Goal: Task Accomplishment & Management: Manage account settings

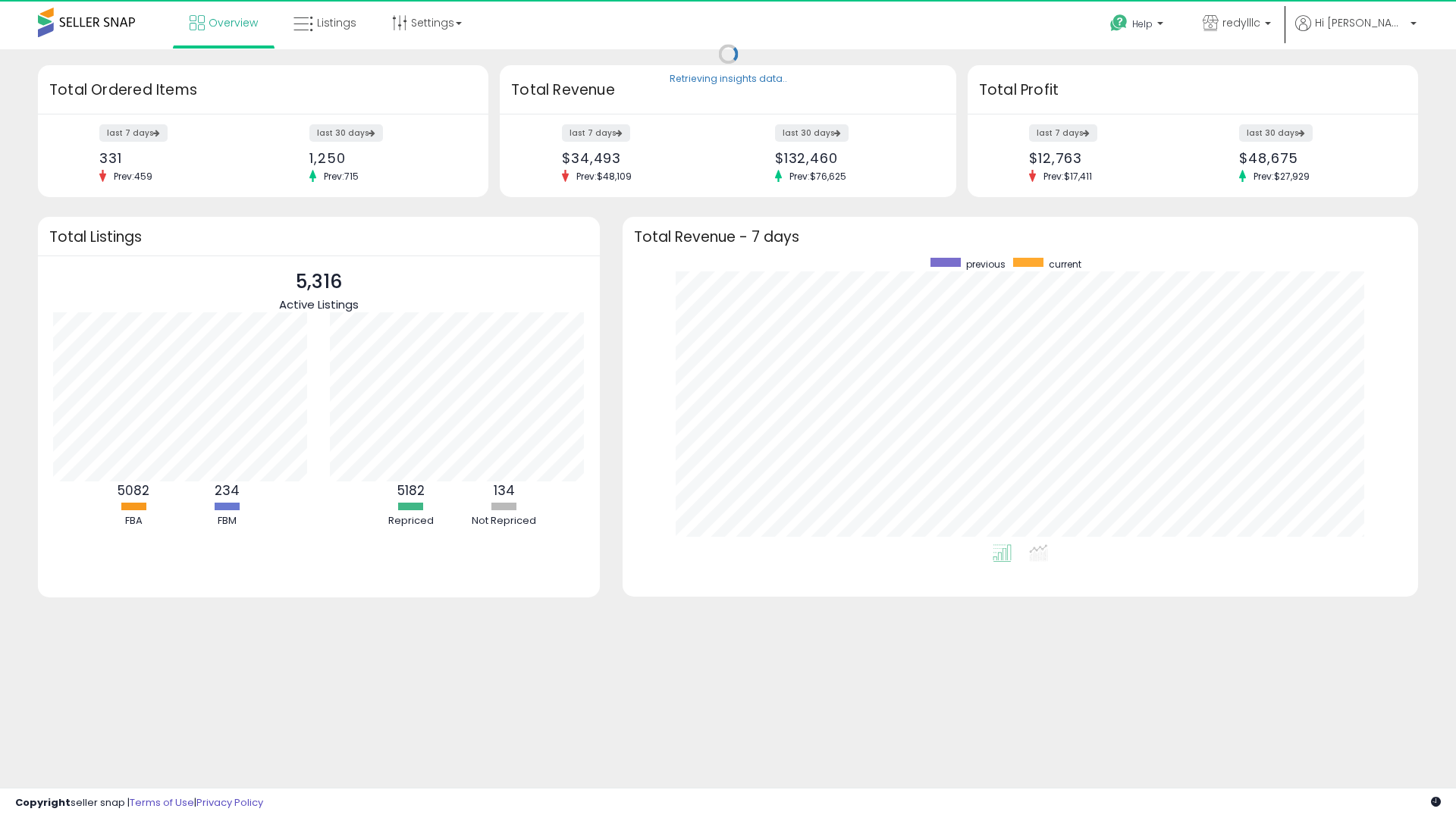
scroll to position [287, 765]
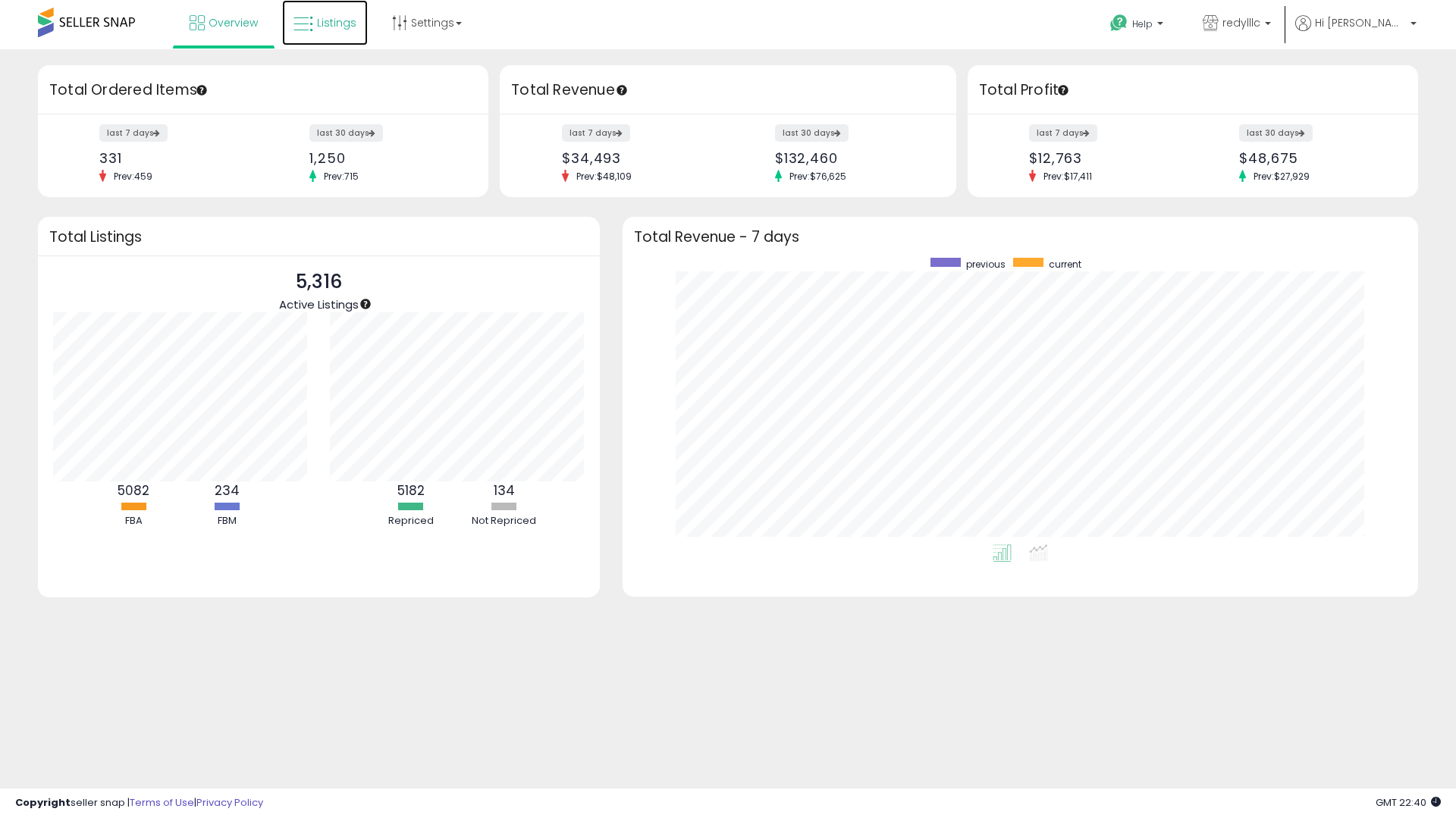
click at [331, 36] on link "Listings" at bounding box center [325, 23] width 86 height 46
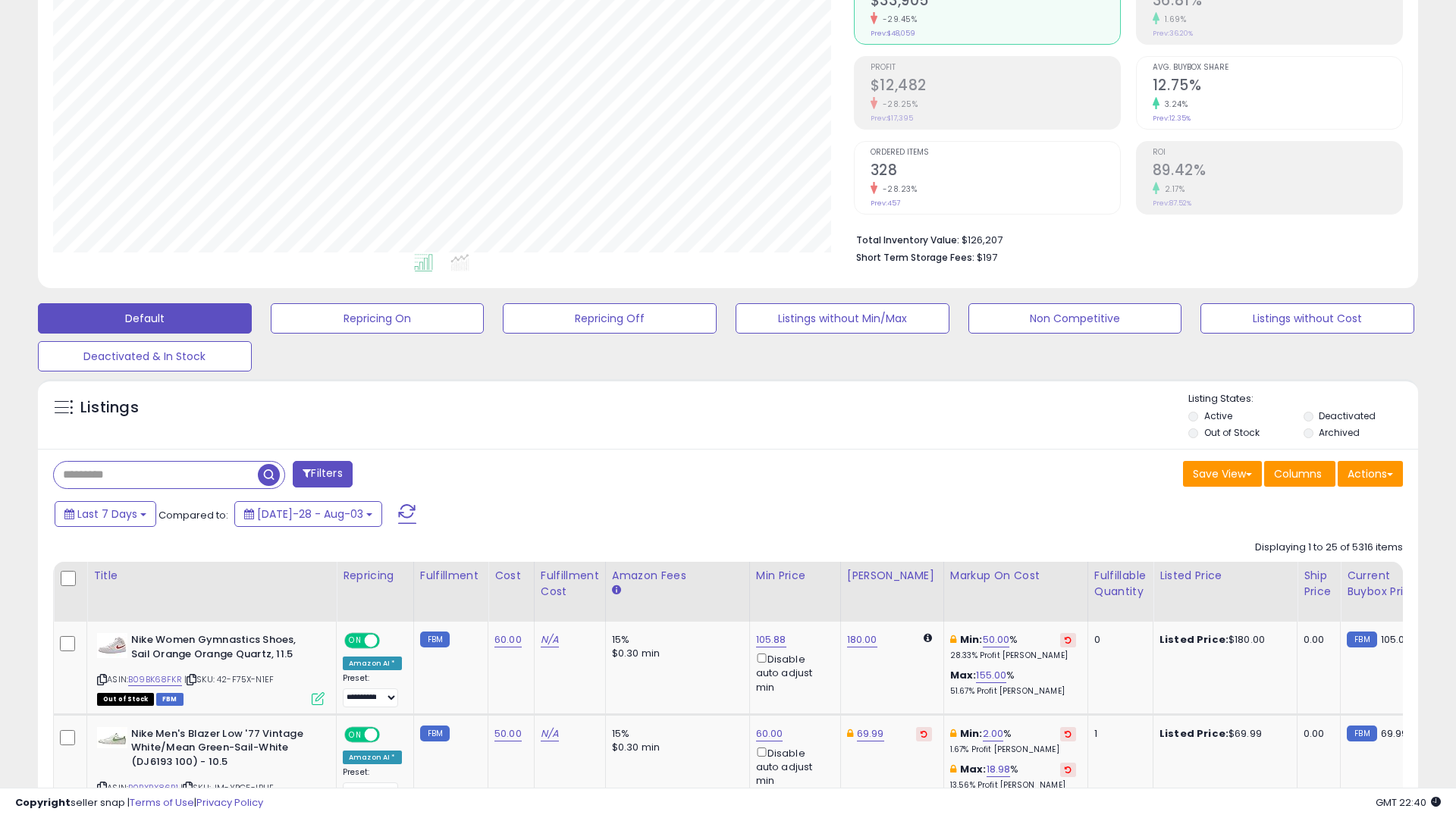
scroll to position [311, 801]
click at [484, 320] on button "Repricing Off" at bounding box center [377, 319] width 214 height 30
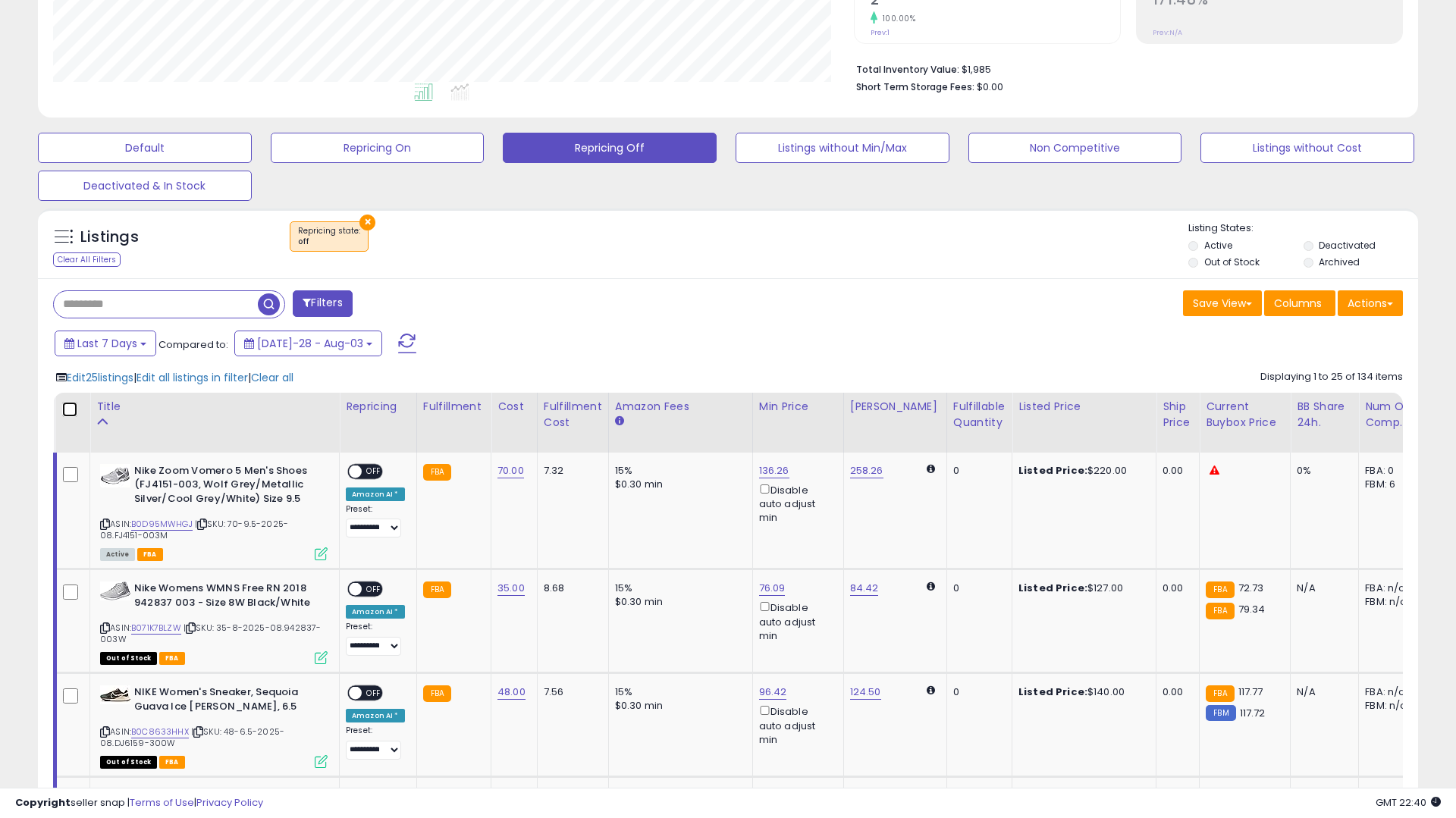
scroll to position [311, 801]
click at [194, 380] on span "Edit all listings in filter" at bounding box center [193, 377] width 112 height 15
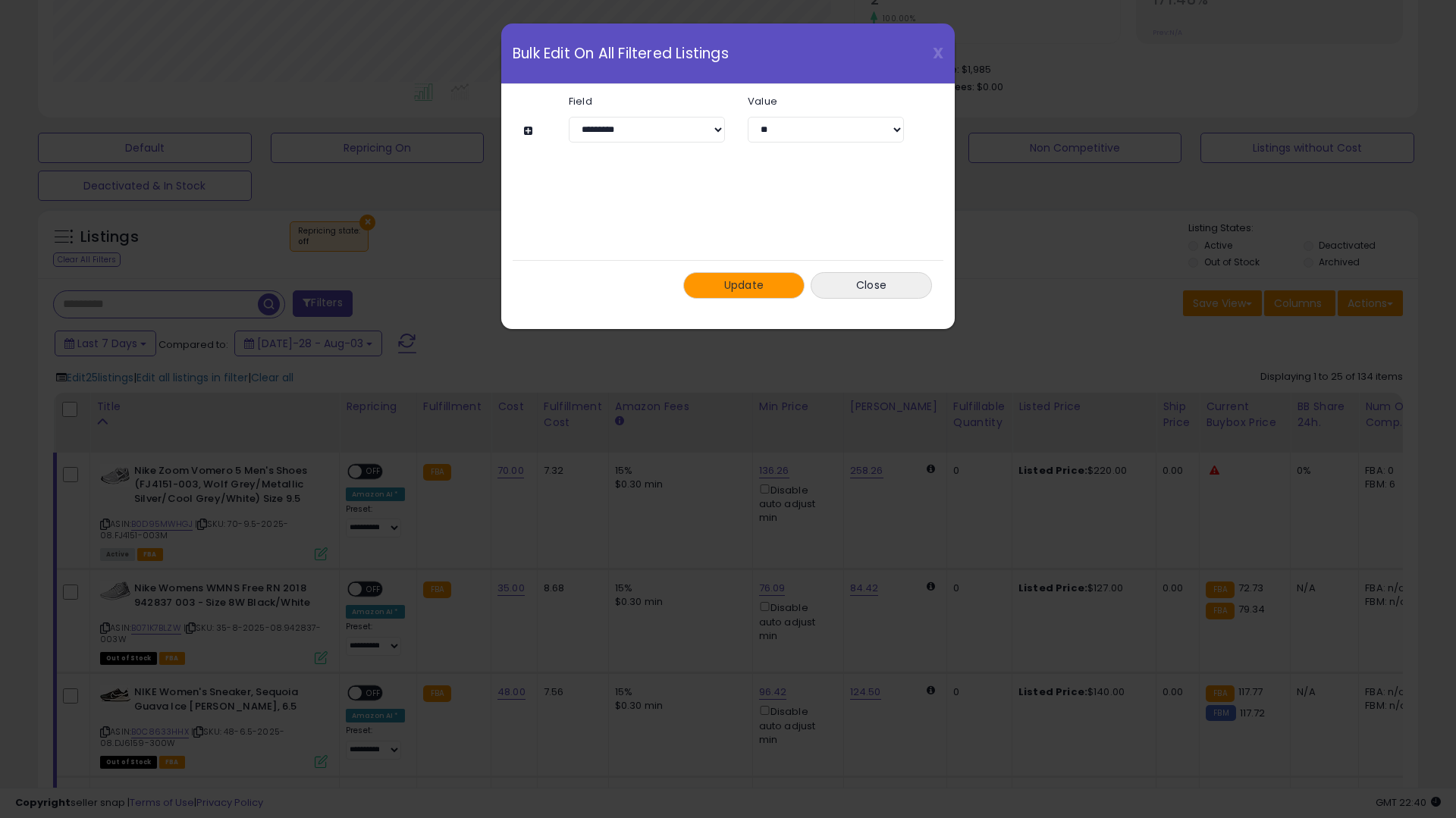
click at [727, 292] on span "Update" at bounding box center [744, 285] width 40 height 15
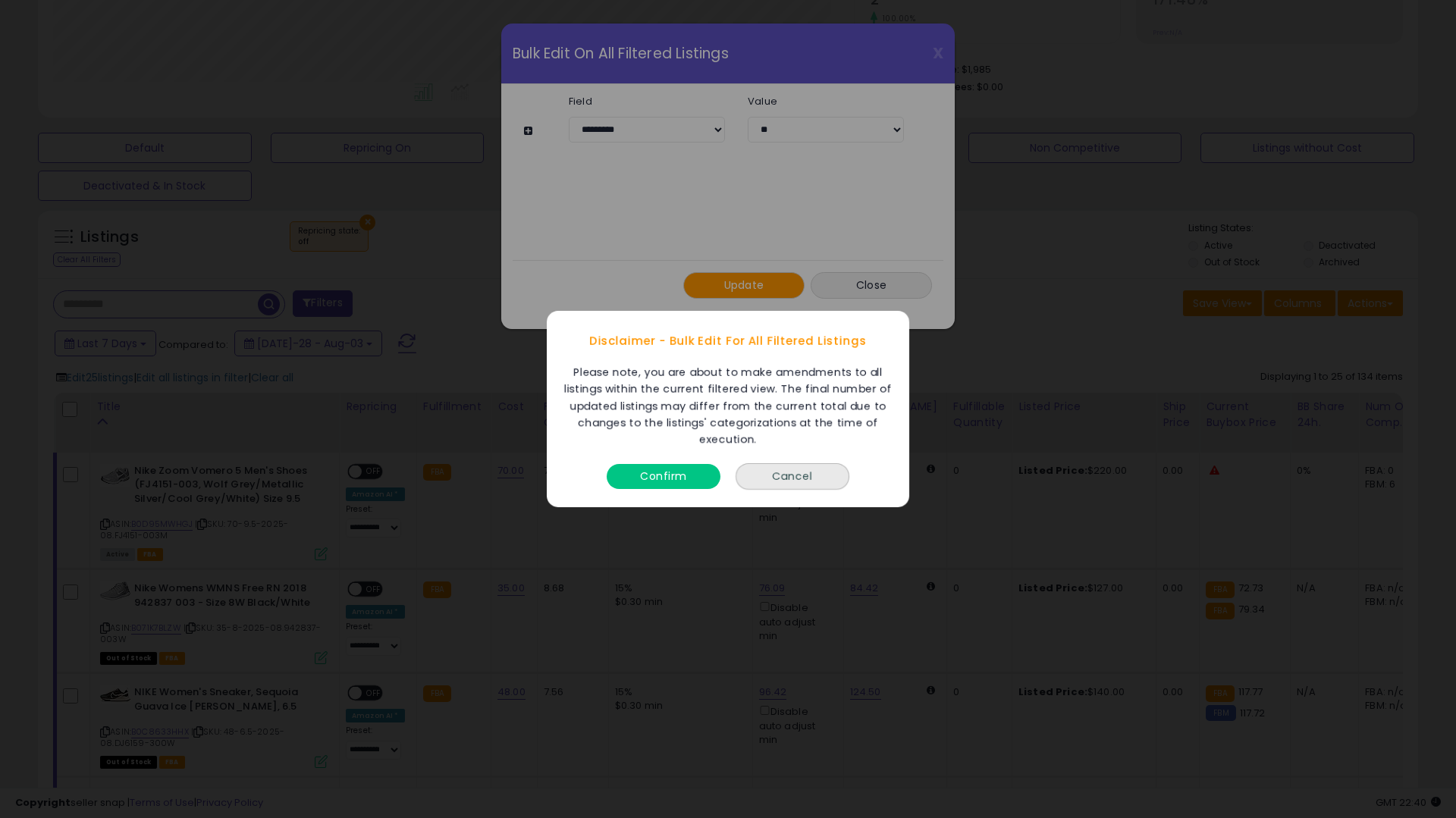
click at [669, 470] on button "Confirm" at bounding box center [663, 476] width 114 height 25
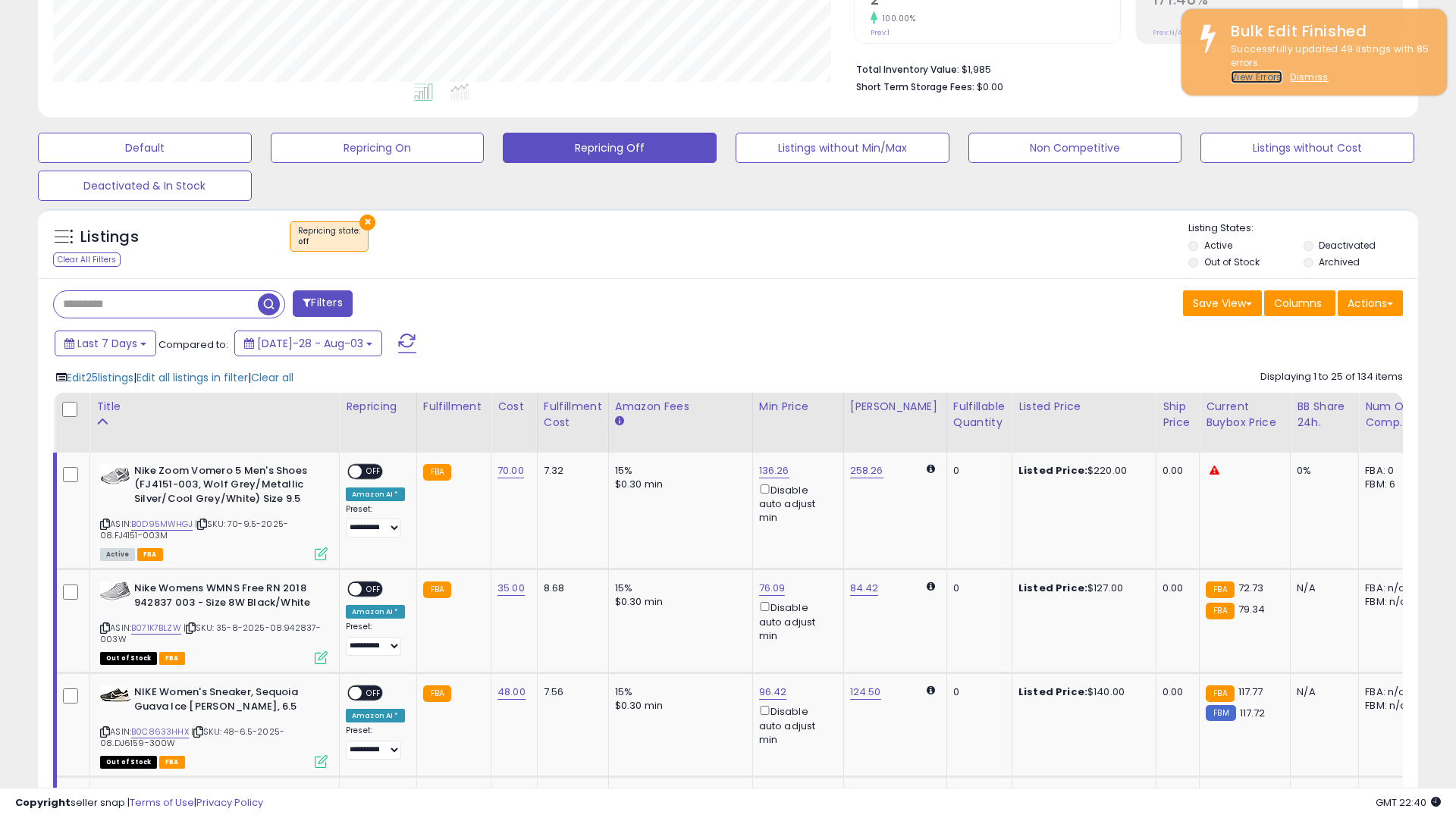
click at [1244, 71] on u "View Errors" at bounding box center [1256, 77] width 52 height 13
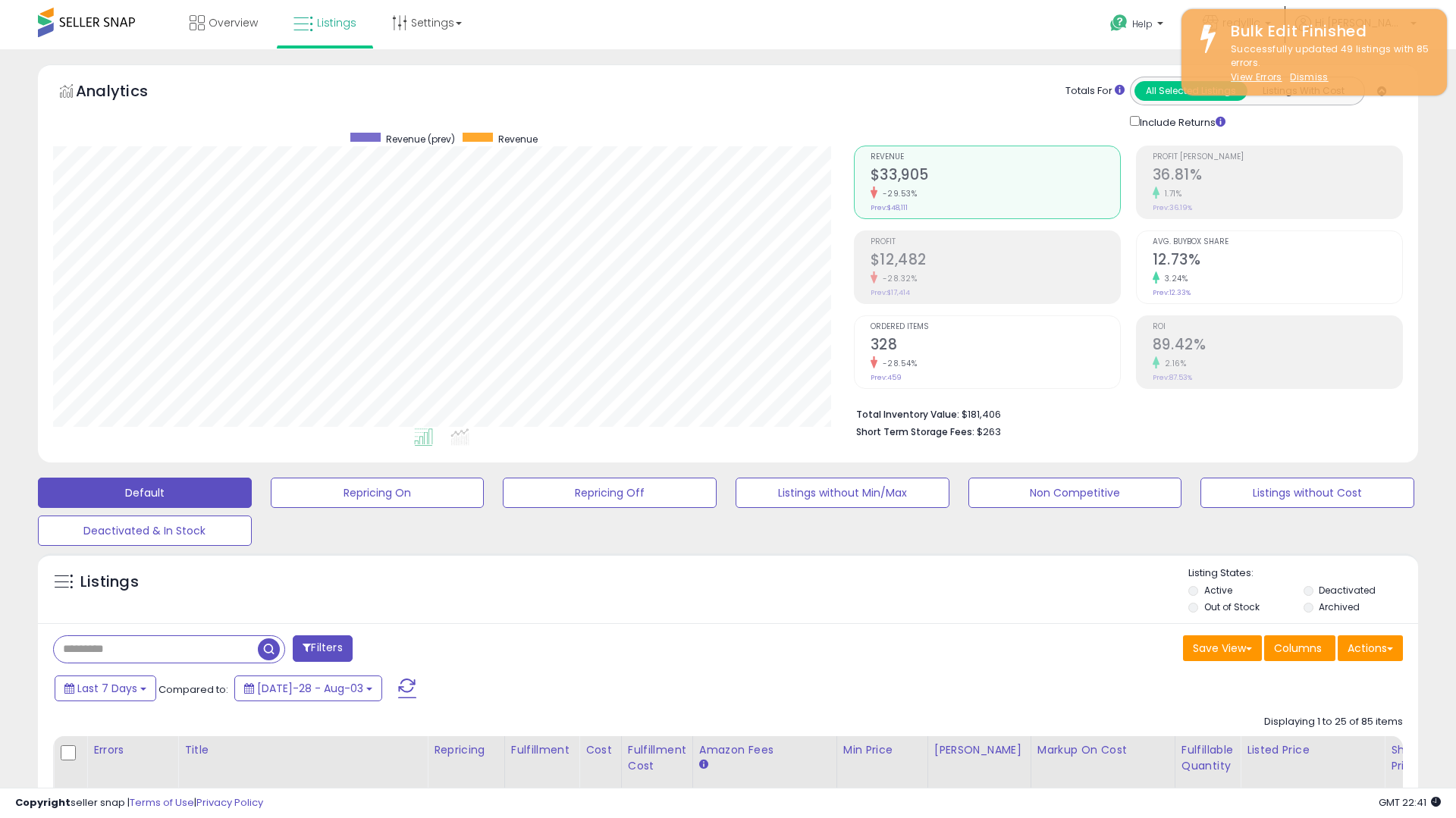
click at [1221, 613] on label "Out of Stock" at bounding box center [1230, 606] width 55 height 13
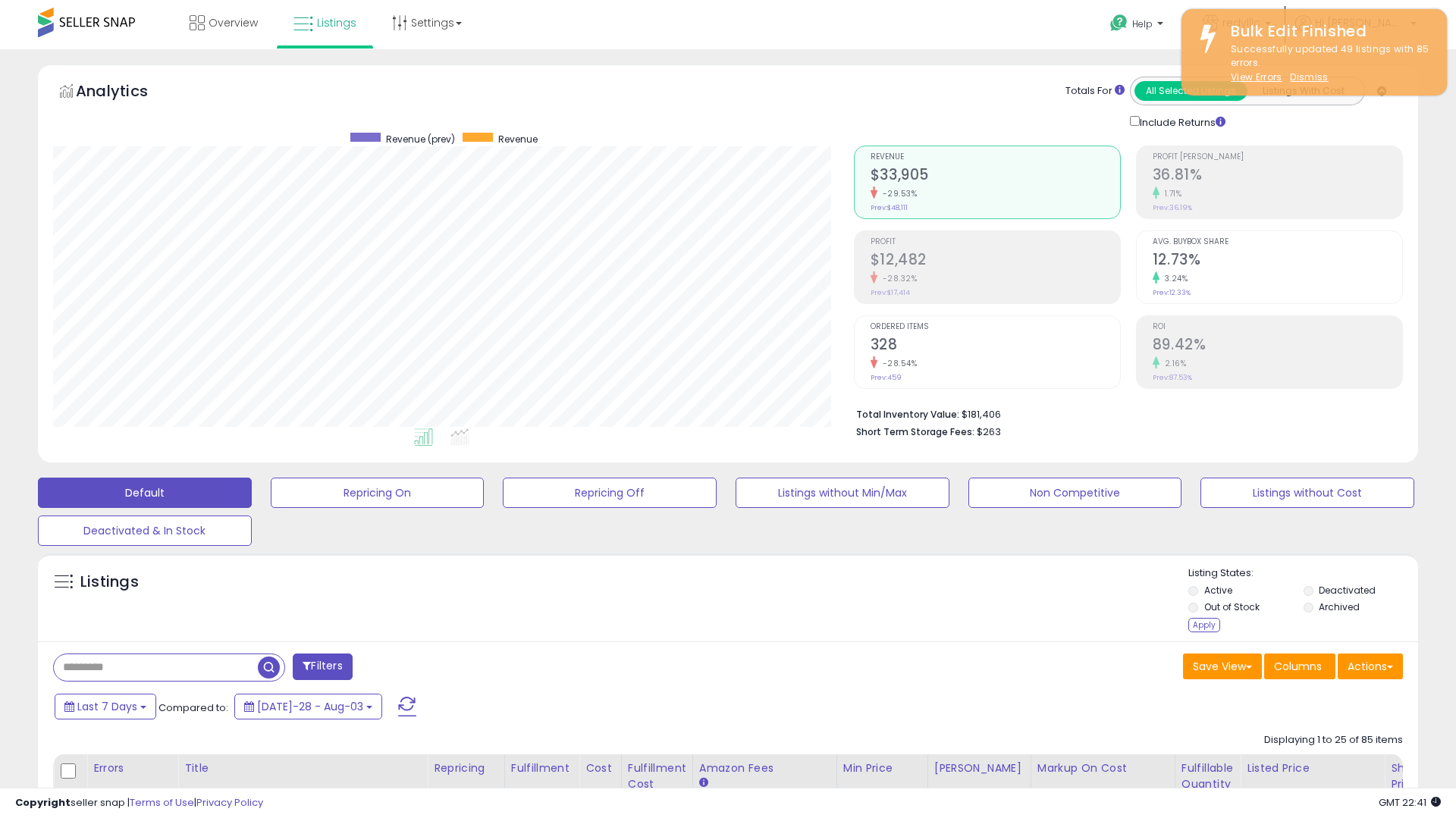
click at [1213, 628] on div "Apply" at bounding box center [1204, 625] width 32 height 14
click at [0, 0] on div "Retrieving listings data.." at bounding box center [0, 0] width 0 height 0
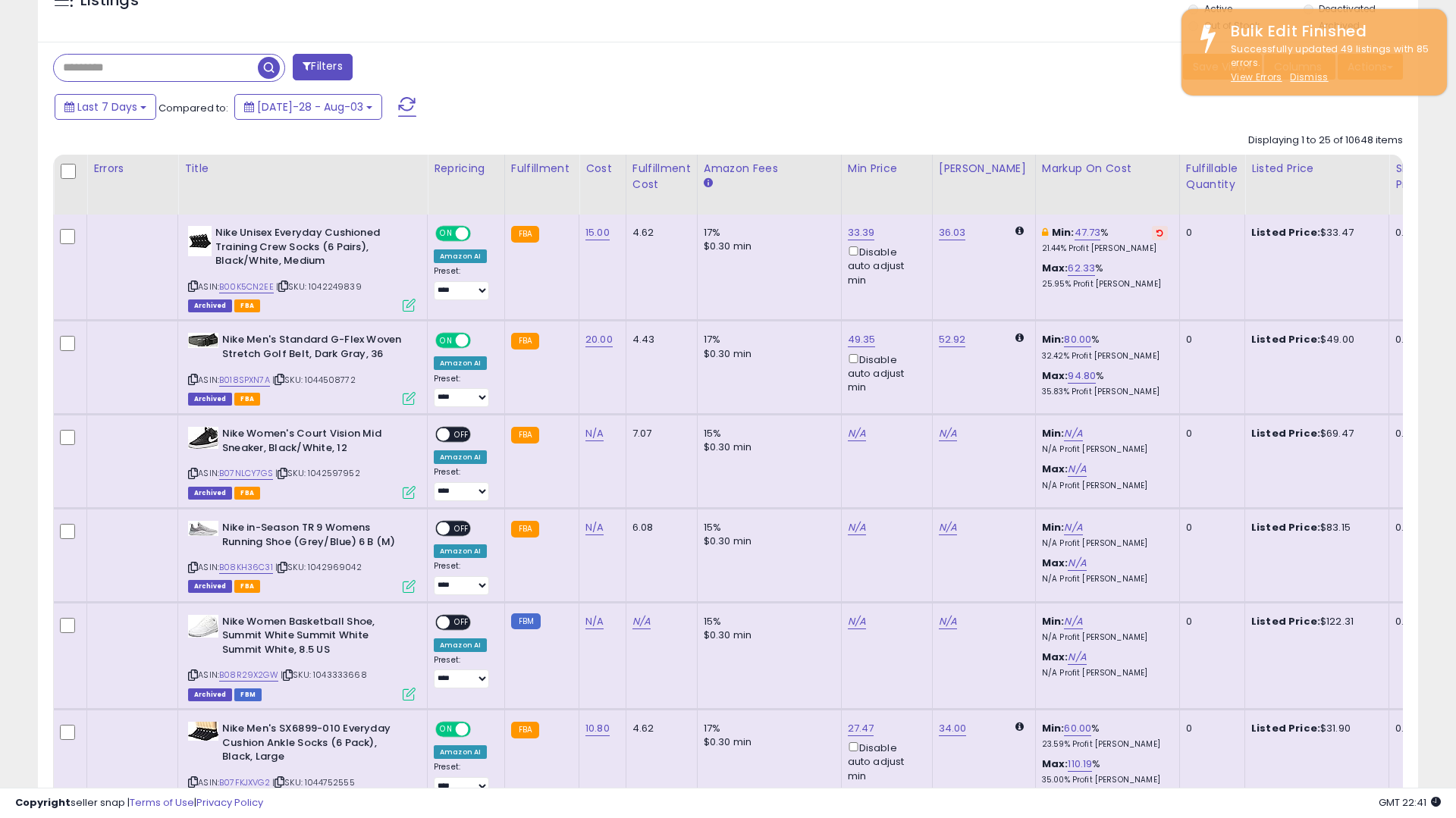
scroll to position [569, 0]
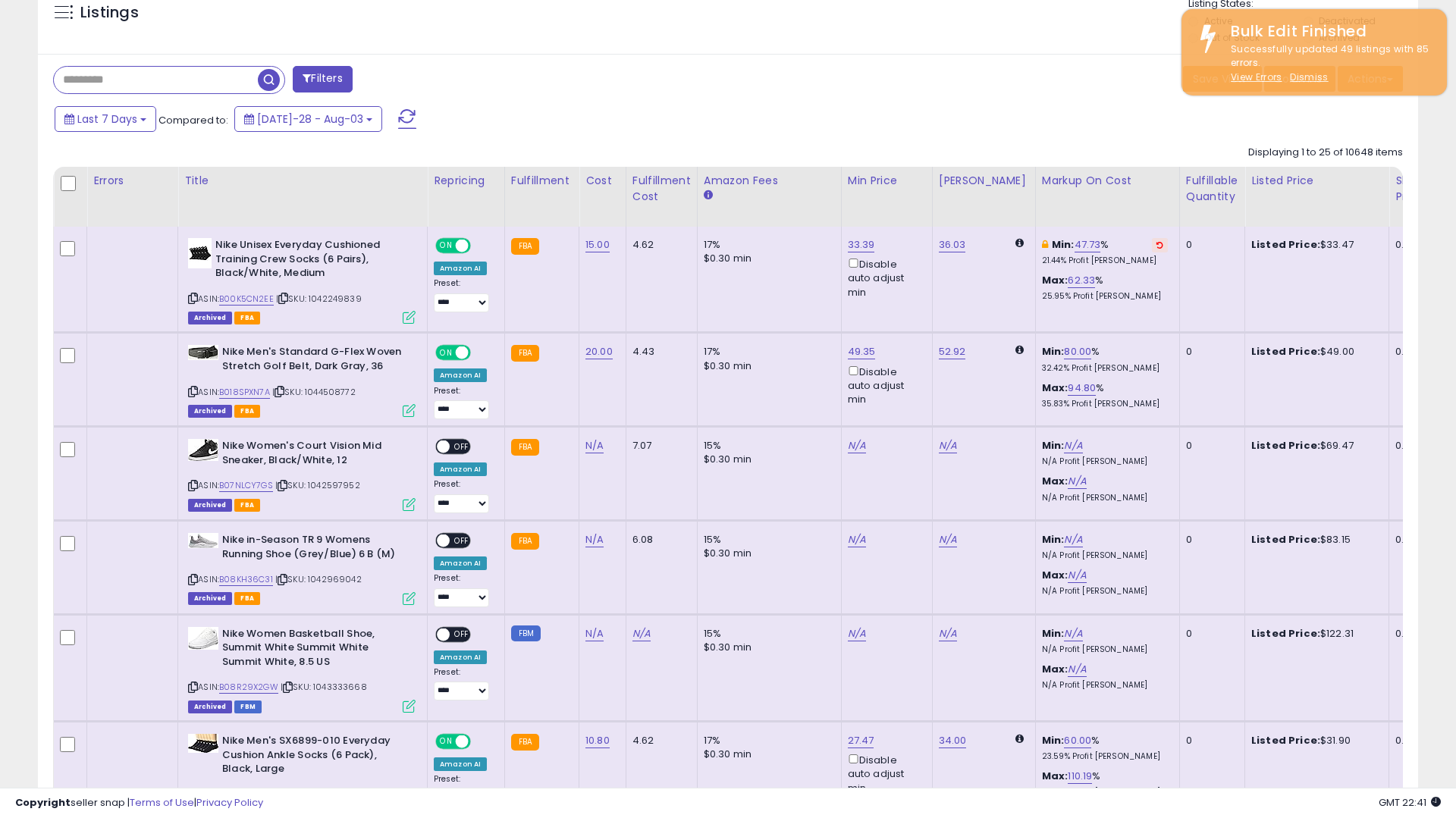
click at [1185, 201] on div "Fulfillable Quantity" at bounding box center [1211, 189] width 52 height 32
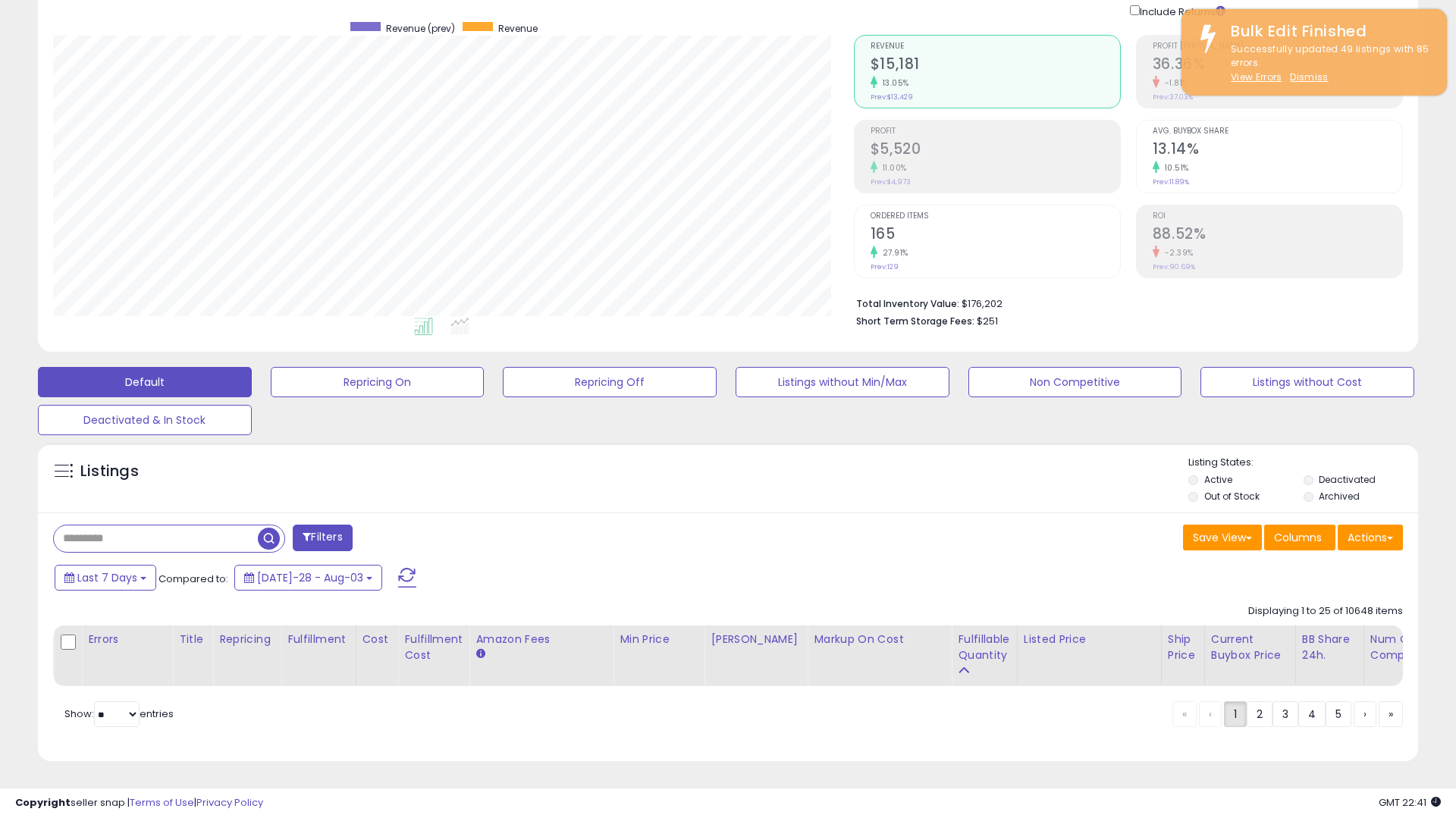
click at [1180, 208] on div "ROI 88.52% -2.39% Prev: 90.69%" at bounding box center [1277, 240] width 250 height 68
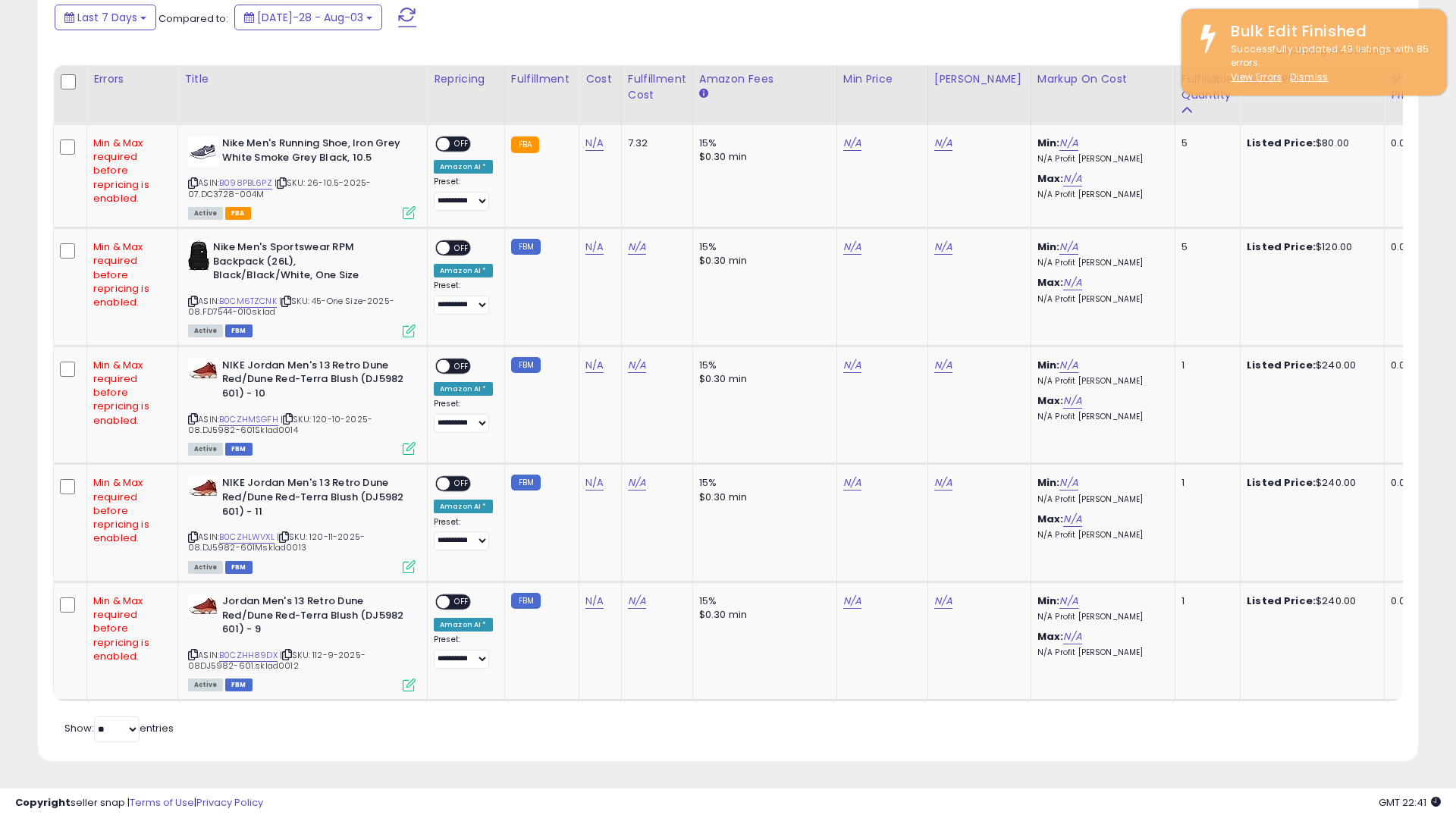
scroll to position [0, 0]
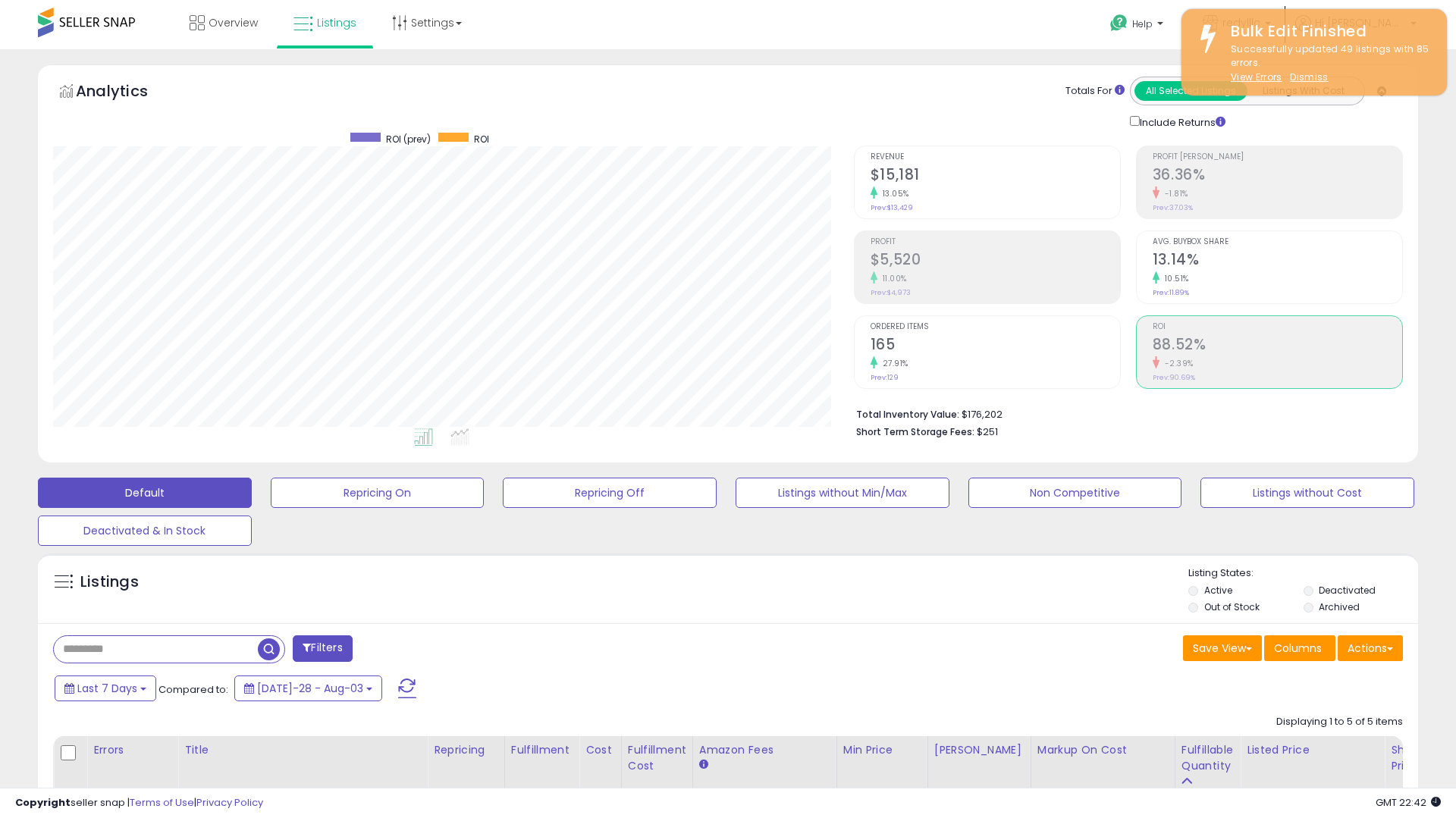
click at [72, 38] on div at bounding box center [86, 22] width 97 height 45
click at [72, 39] on div at bounding box center [86, 22] width 97 height 45
click at [87, 33] on span at bounding box center [86, 23] width 97 height 30
click at [101, 24] on span at bounding box center [86, 23] width 97 height 30
click at [75, 29] on span at bounding box center [86, 23] width 97 height 30
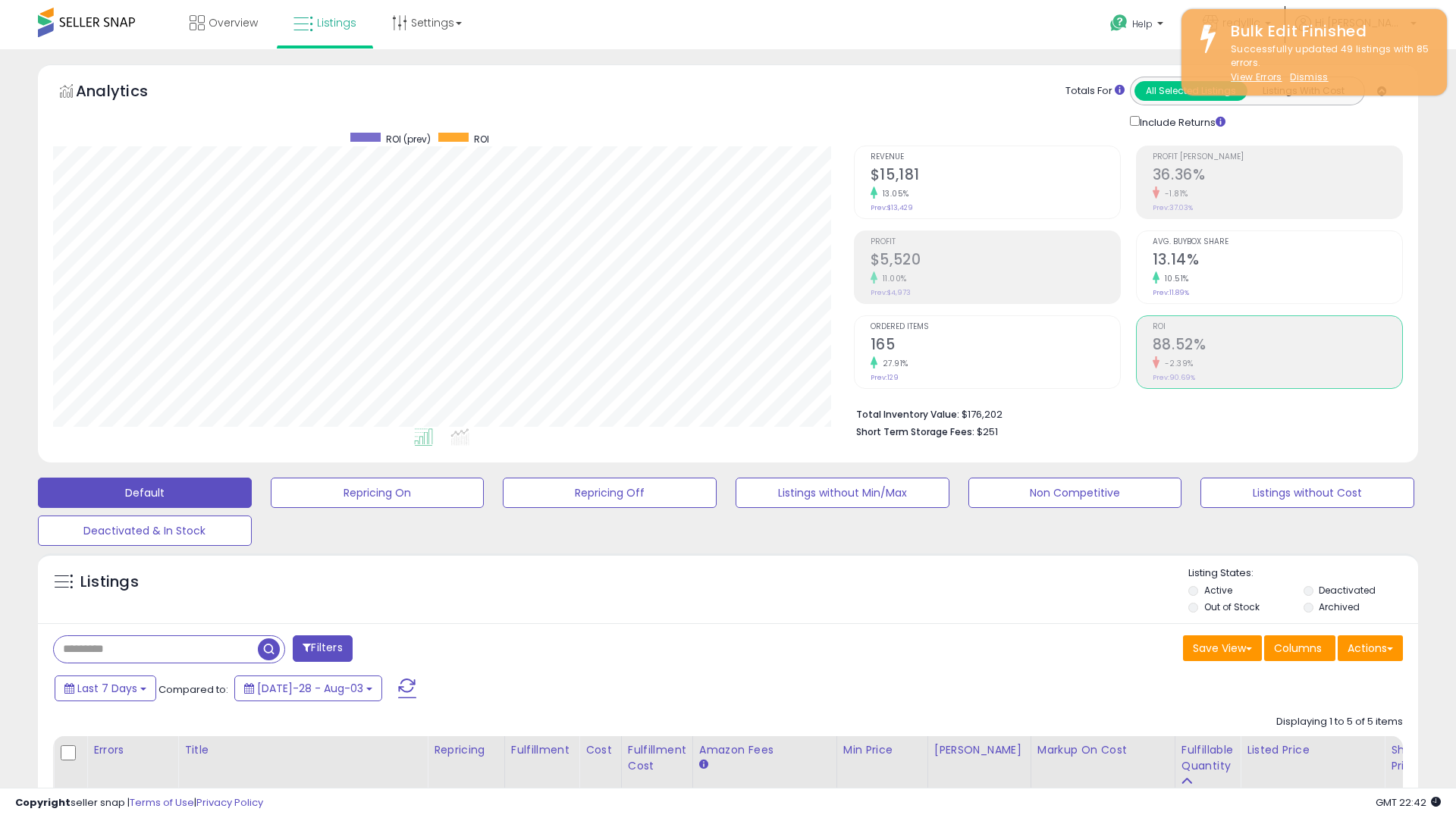
click at [75, 28] on span at bounding box center [86, 23] width 97 height 30
click at [87, 26] on span at bounding box center [86, 23] width 97 height 30
click at [225, 24] on span "Overview" at bounding box center [233, 22] width 49 height 15
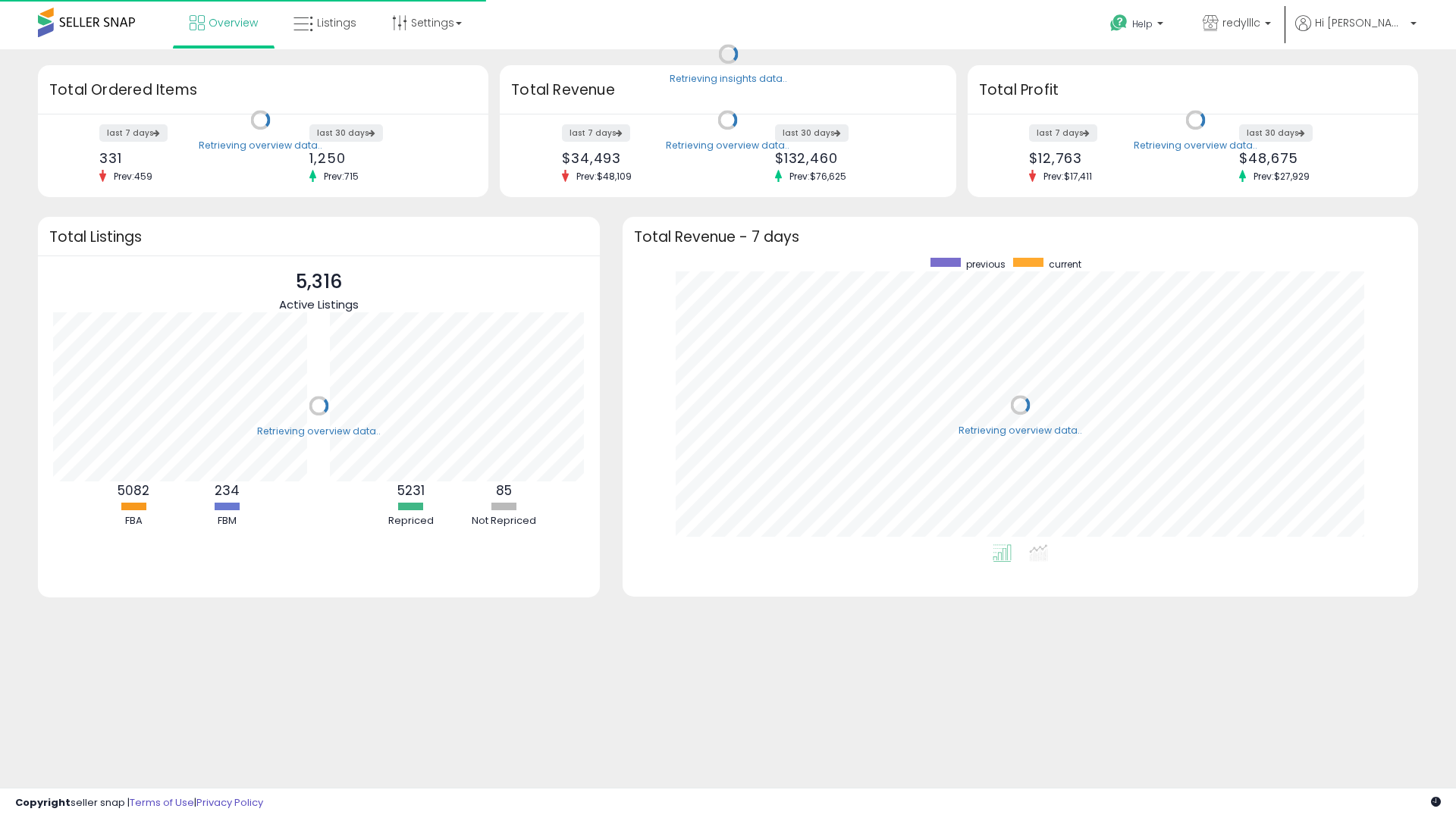
scroll to position [287, 765]
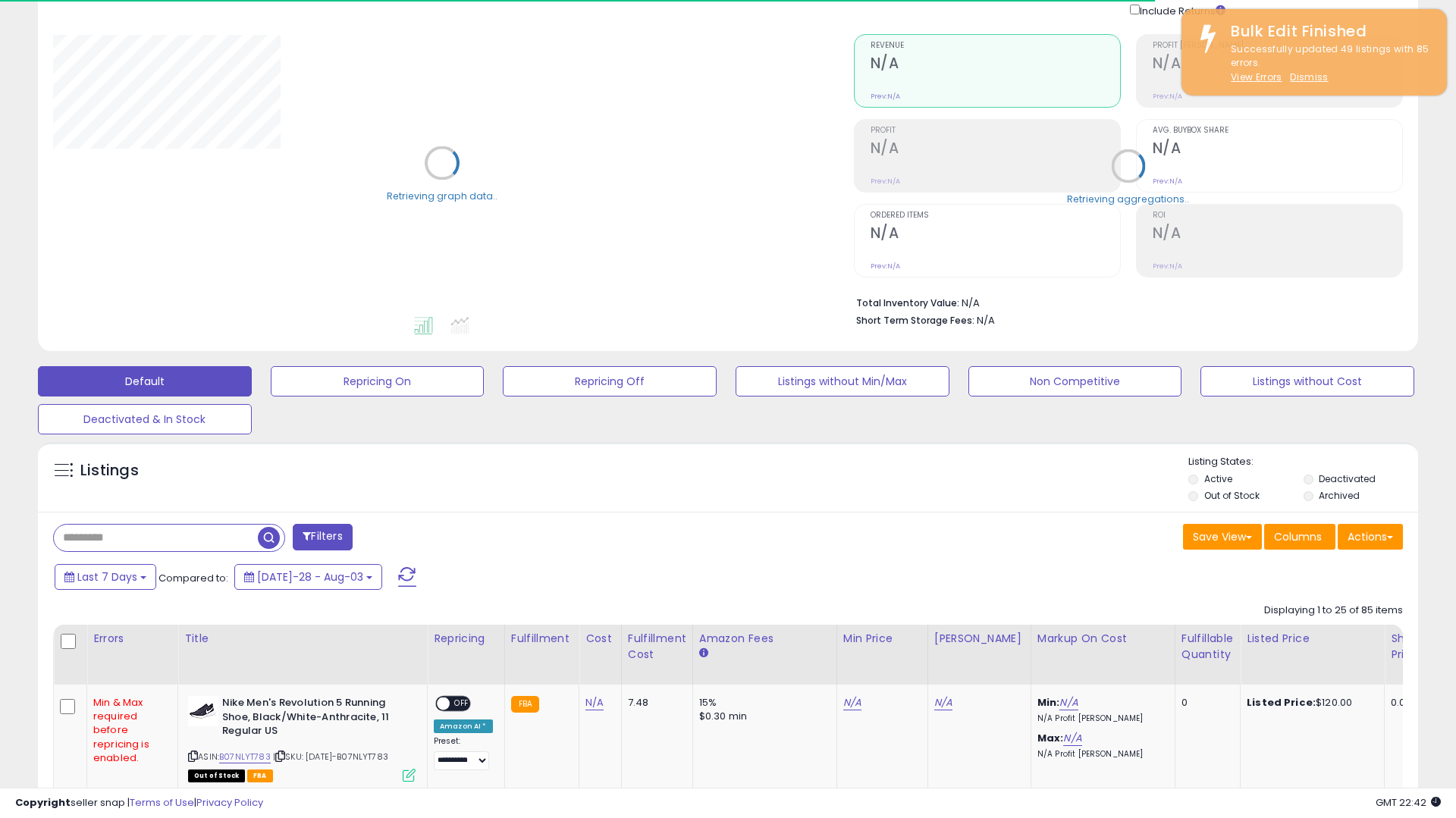
scroll to position [112, 0]
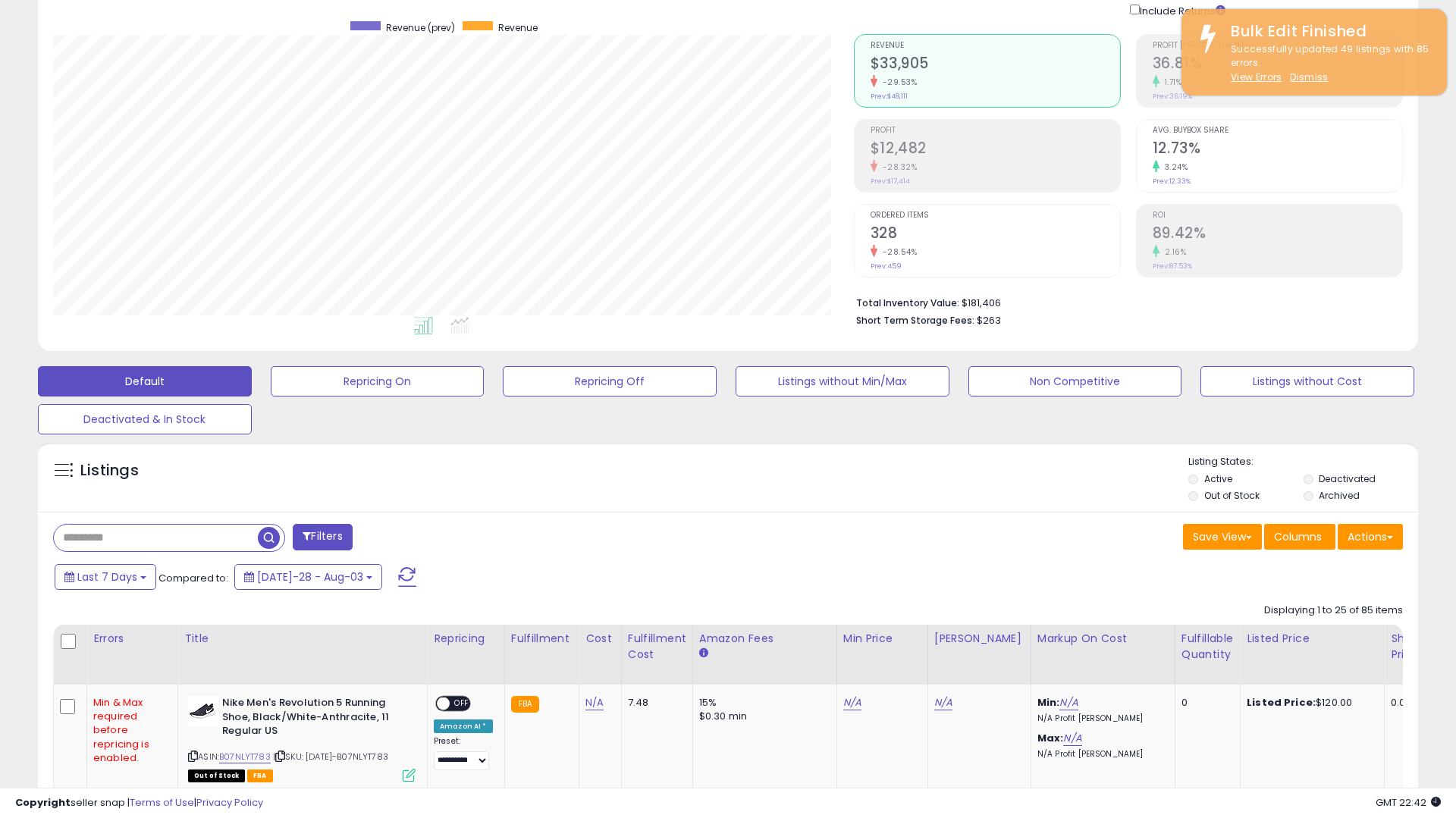
scroll to position [311, 801]
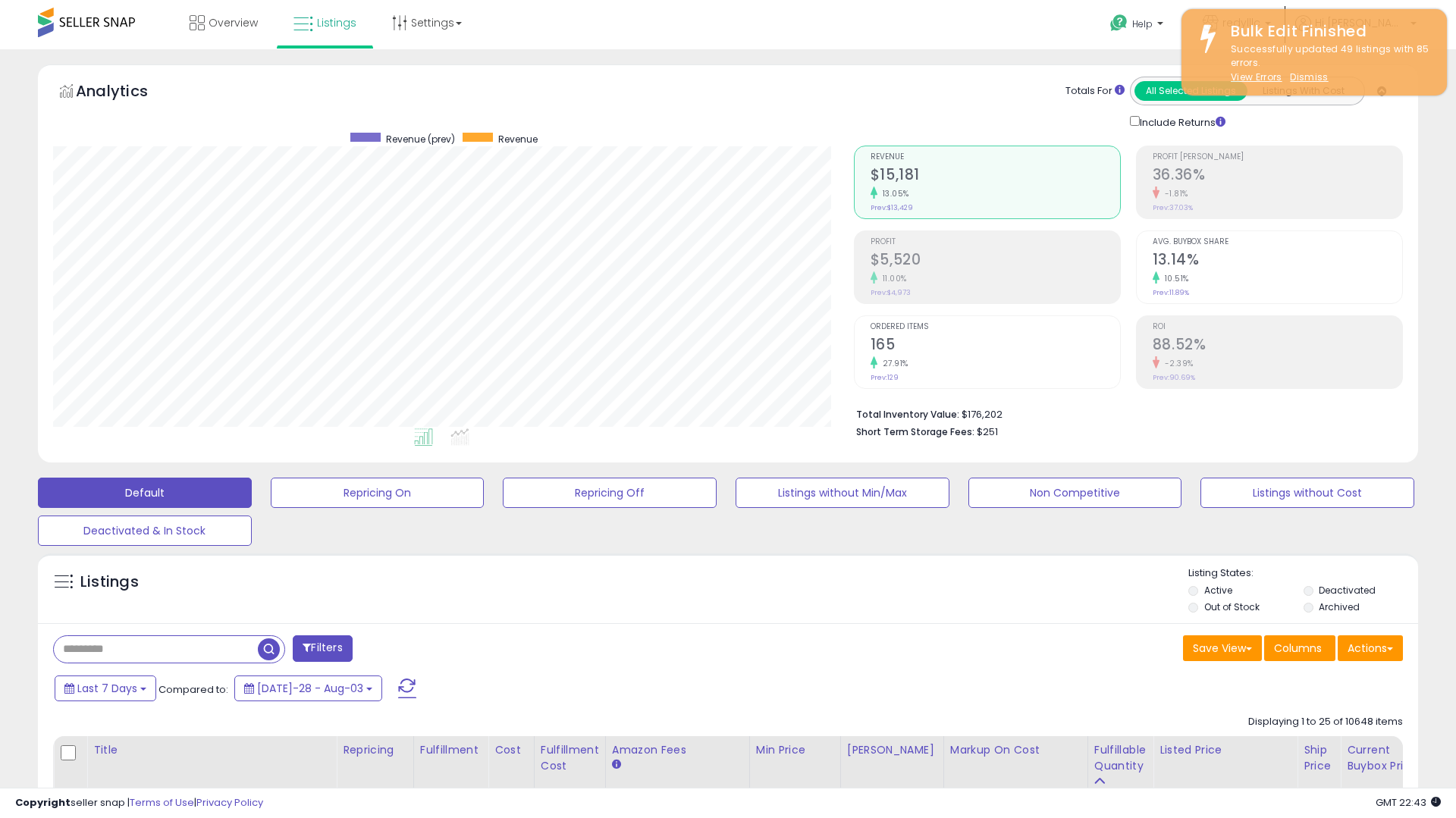
scroll to position [311, 801]
click at [1315, 77] on u "Dismiss" at bounding box center [1308, 77] width 38 height 13
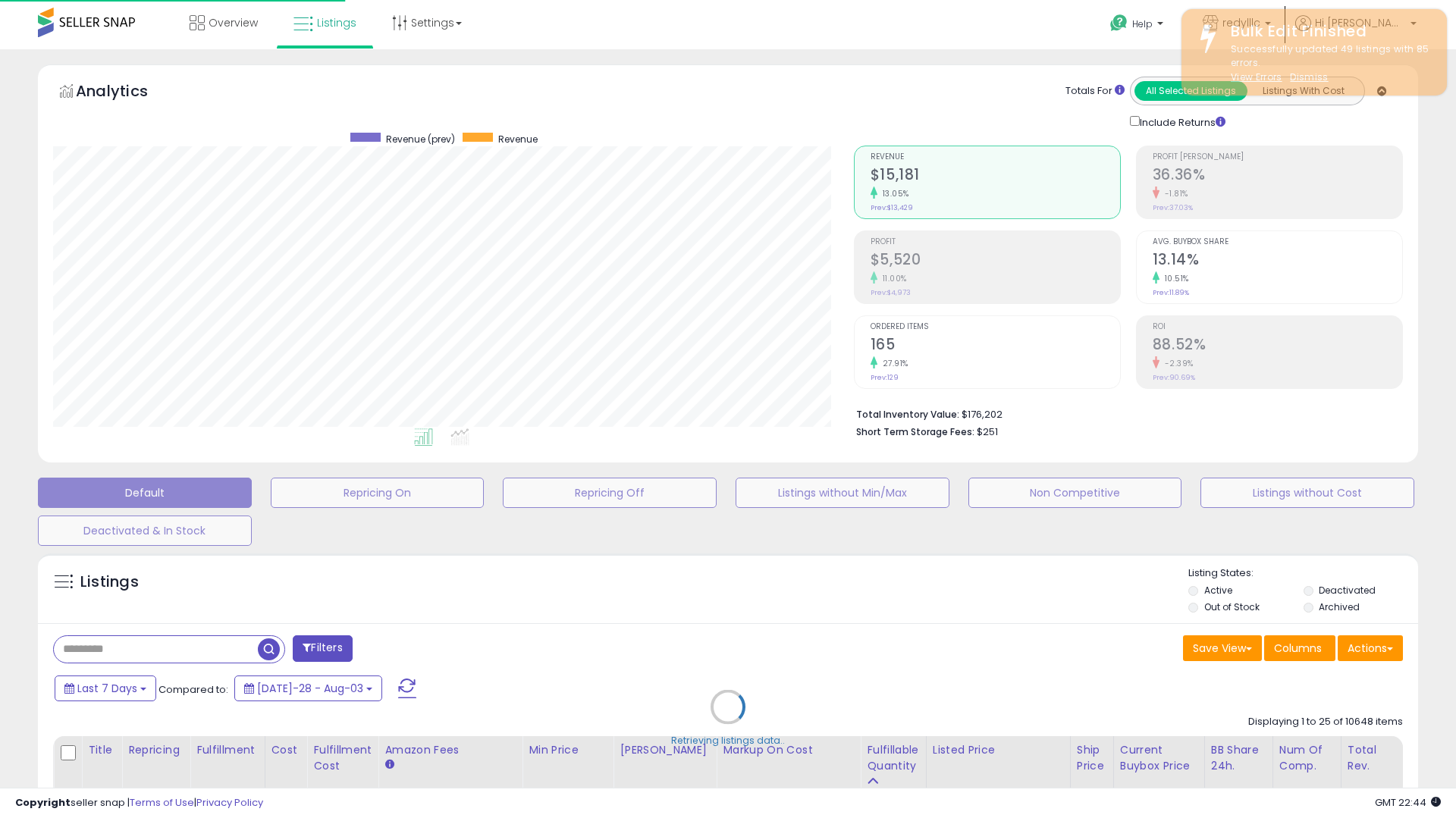
click at [1315, 84] on div "Successfully updated 49 listings with 85 errors. View Errors Dismiss" at bounding box center [1327, 64] width 216 height 43
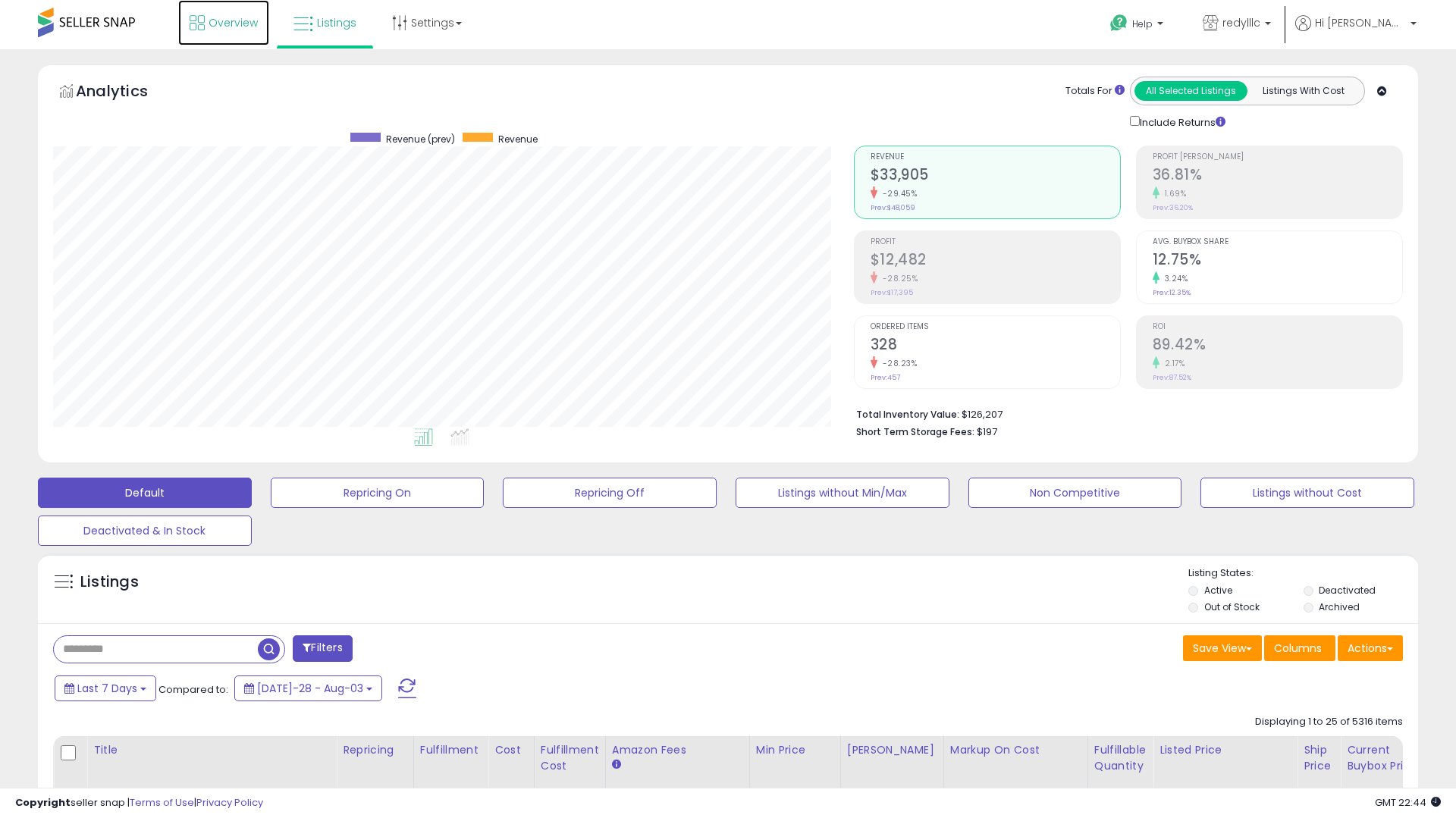
click at [243, 42] on link "Overview" at bounding box center [223, 23] width 91 height 46
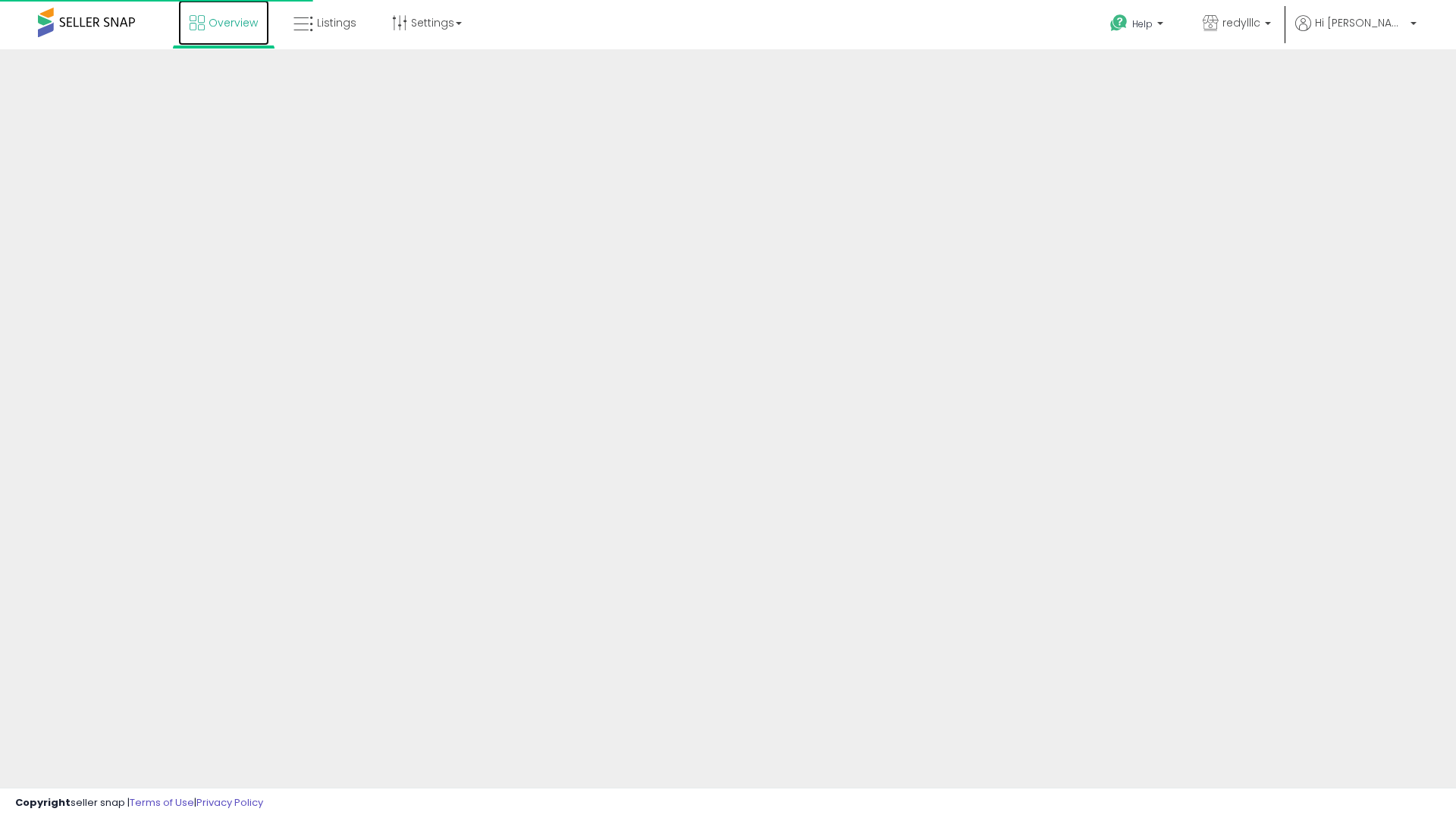
click at [213, 30] on link "Overview" at bounding box center [223, 23] width 91 height 46
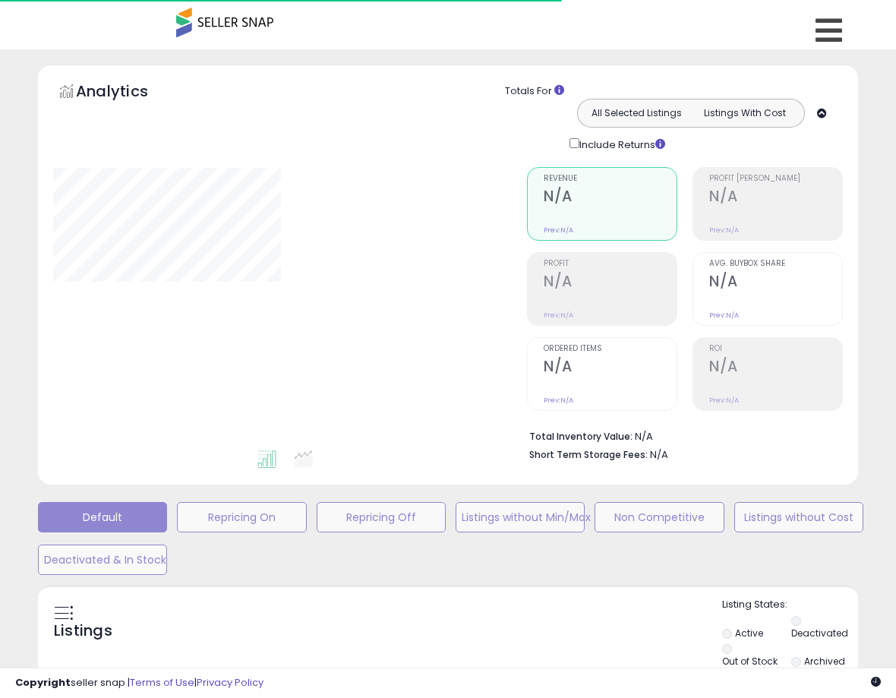
type input "**********"
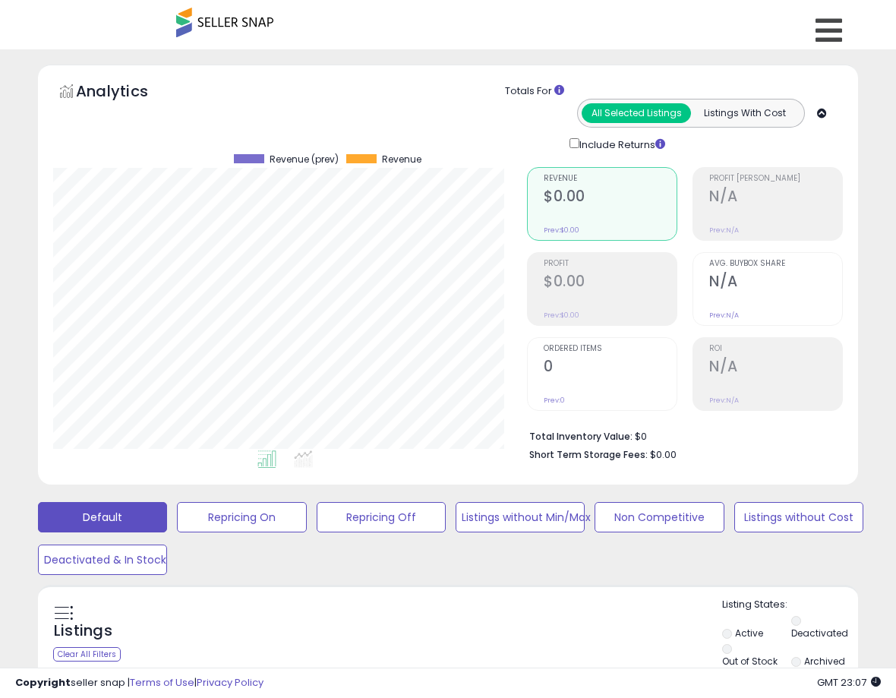
scroll to position [311, 474]
